Goal: Information Seeking & Learning: Compare options

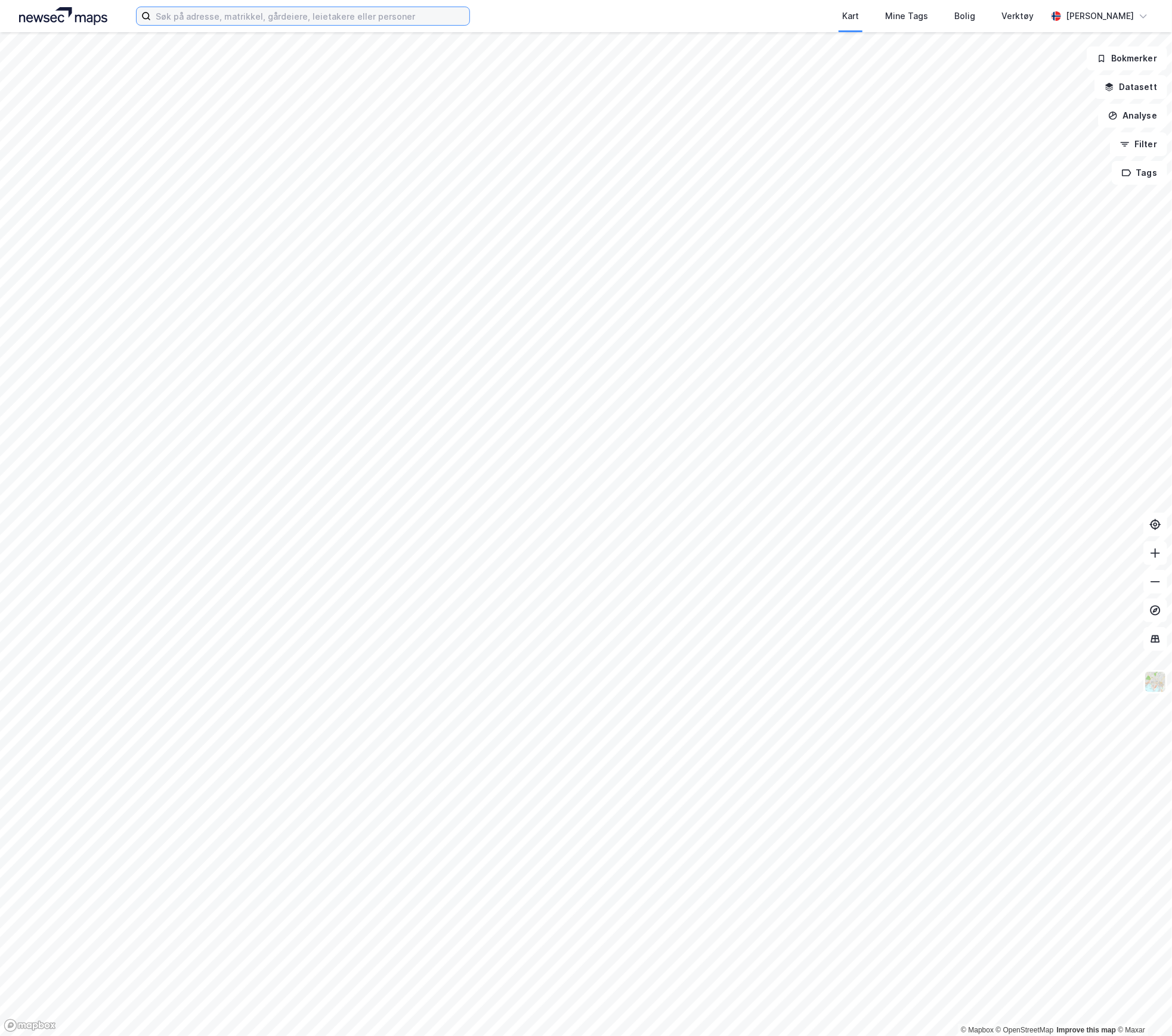
click at [279, 18] on input at bounding box center [310, 16] width 318 height 18
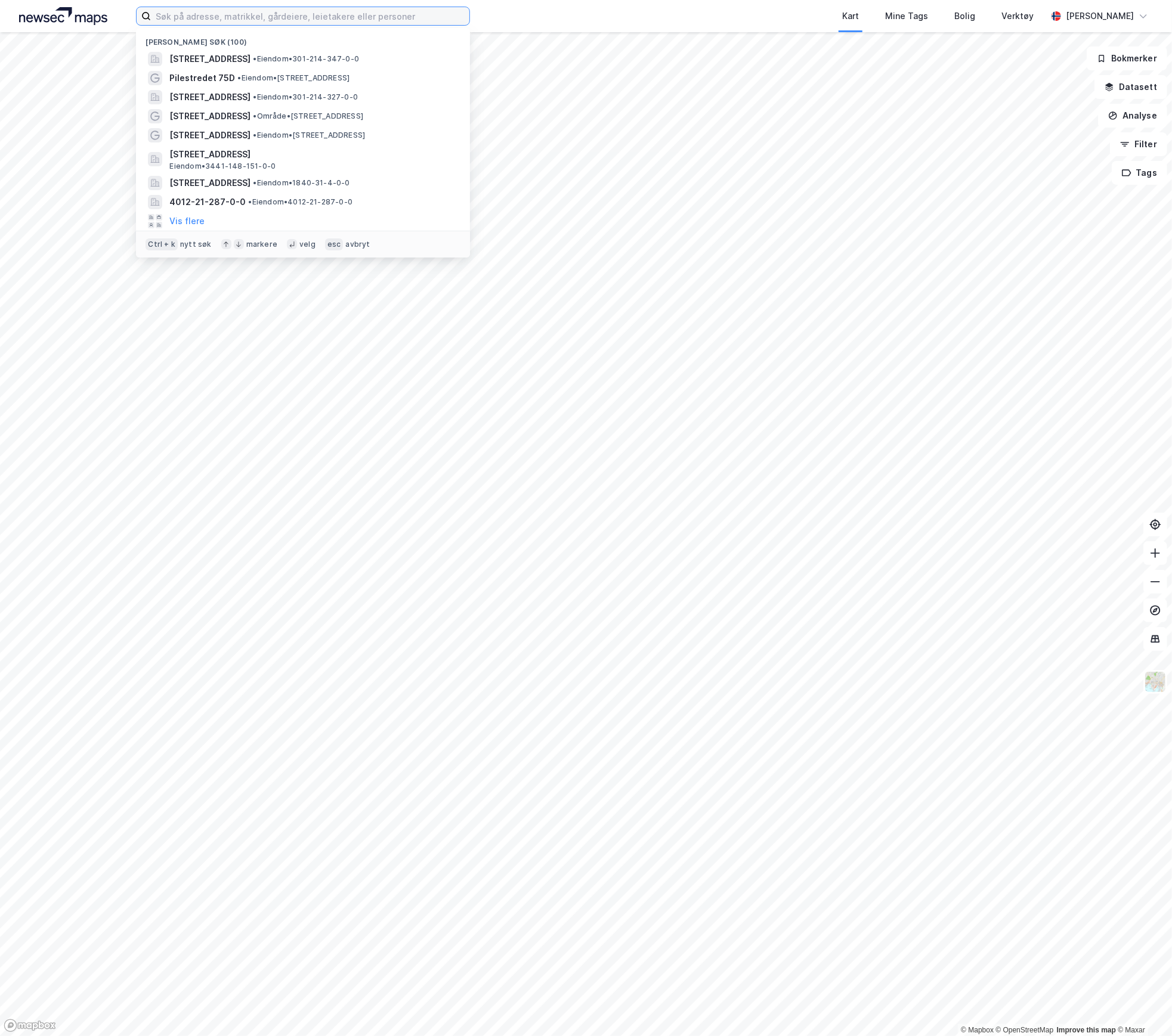
paste input "Billingstadsletta 38"
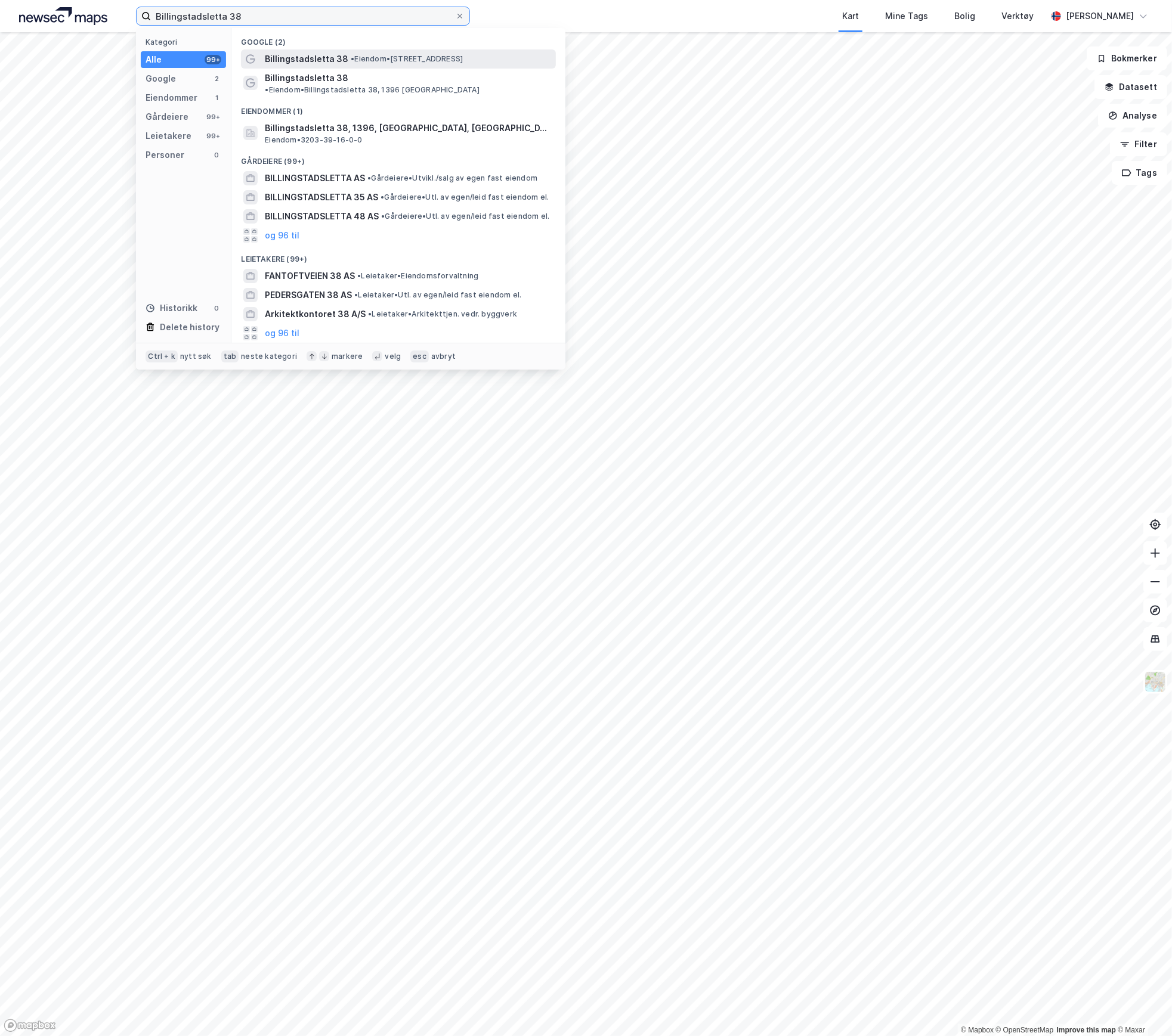
type input "Billingstadsletta 38"
drag, startPoint x: 306, startPoint y: 54, endPoint x: 314, endPoint y: 75, distance: 22.5
click at [314, 75] on div "Google (2) Billingstadsletta 38 • Eiendom • [STREET_ADDRESS] [GEOGRAPHIC_DATA] …" at bounding box center [398, 185] width 334 height 315
click at [314, 75] on span "Billingstadsletta 38" at bounding box center [306, 78] width 84 height 14
